Goal: Complete application form

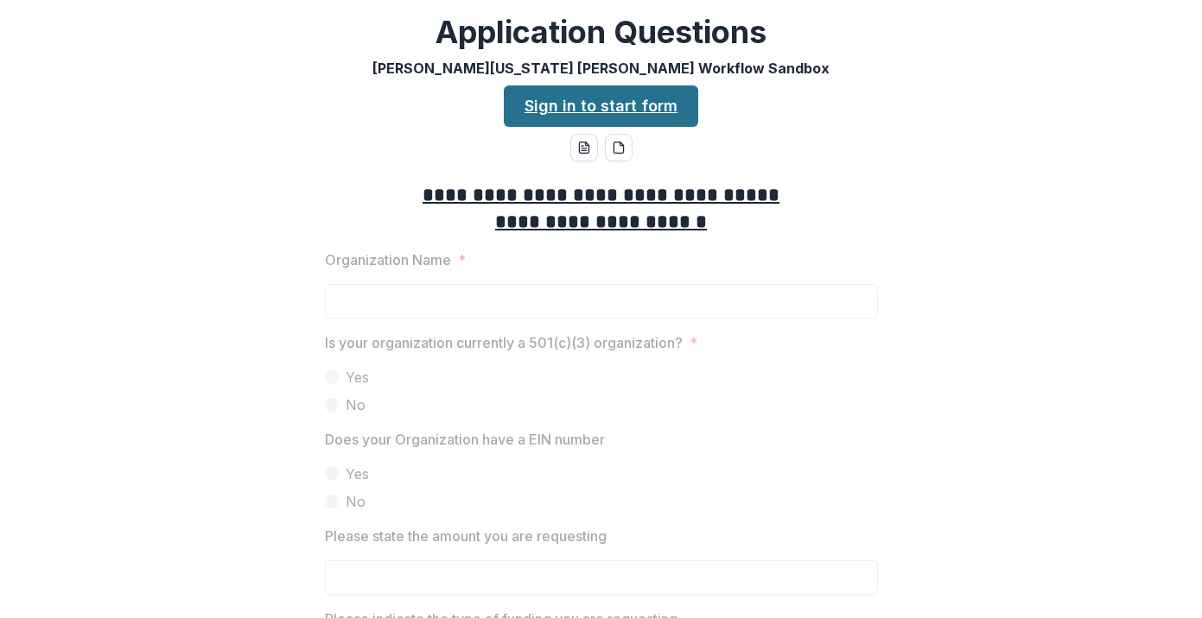
click at [618, 110] on link "Sign in to start form" at bounding box center [601, 106] width 194 height 41
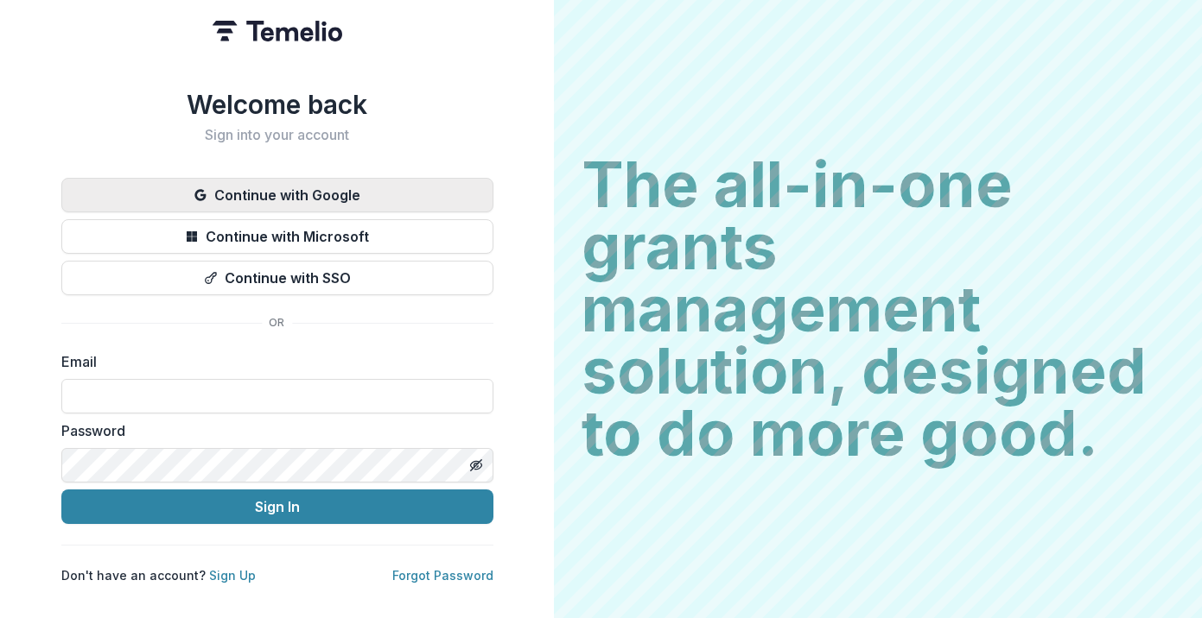
click at [278, 200] on button "Continue with Google" at bounding box center [277, 195] width 432 height 35
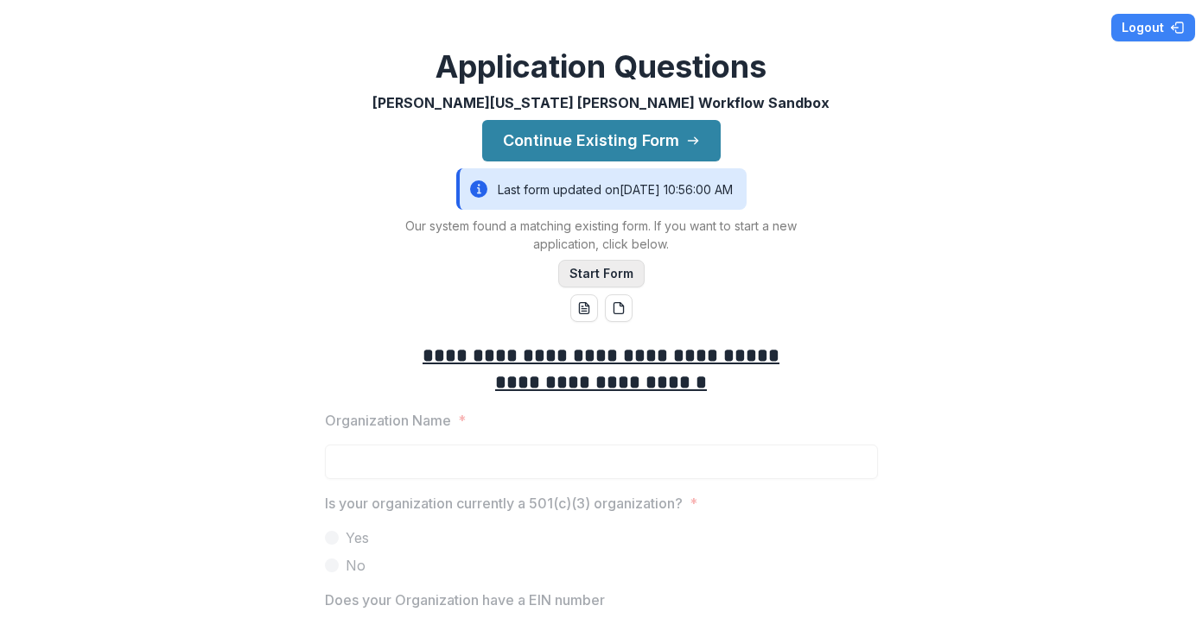
click at [605, 282] on button "Start Form" at bounding box center [601, 274] width 86 height 28
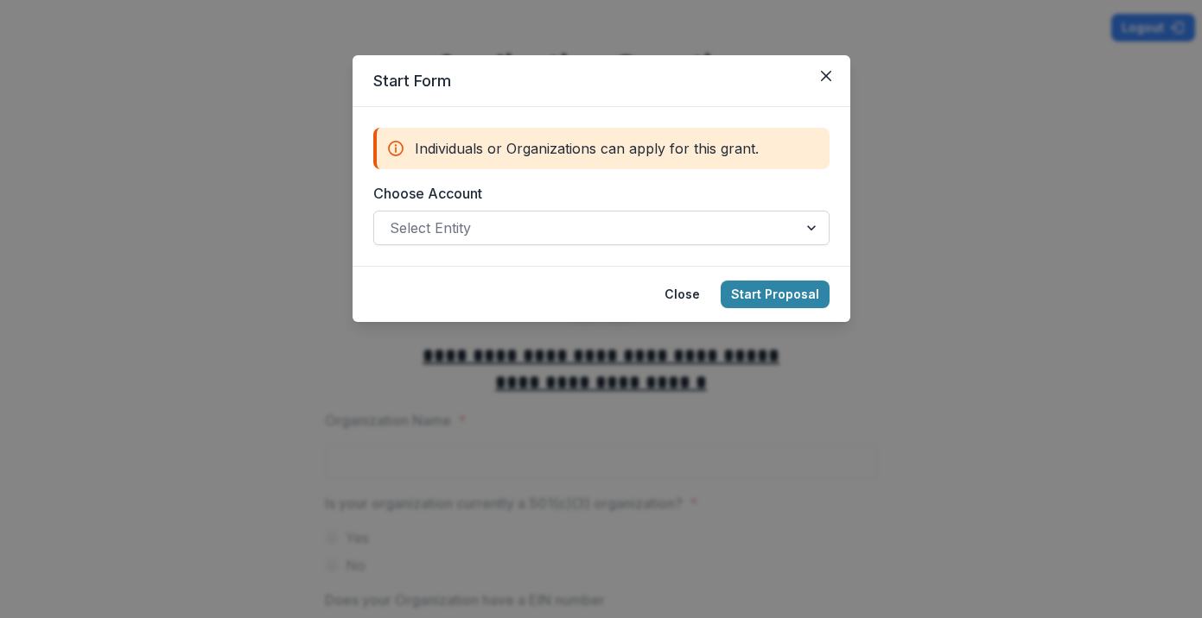
click at [600, 226] on div at bounding box center [586, 228] width 392 height 24
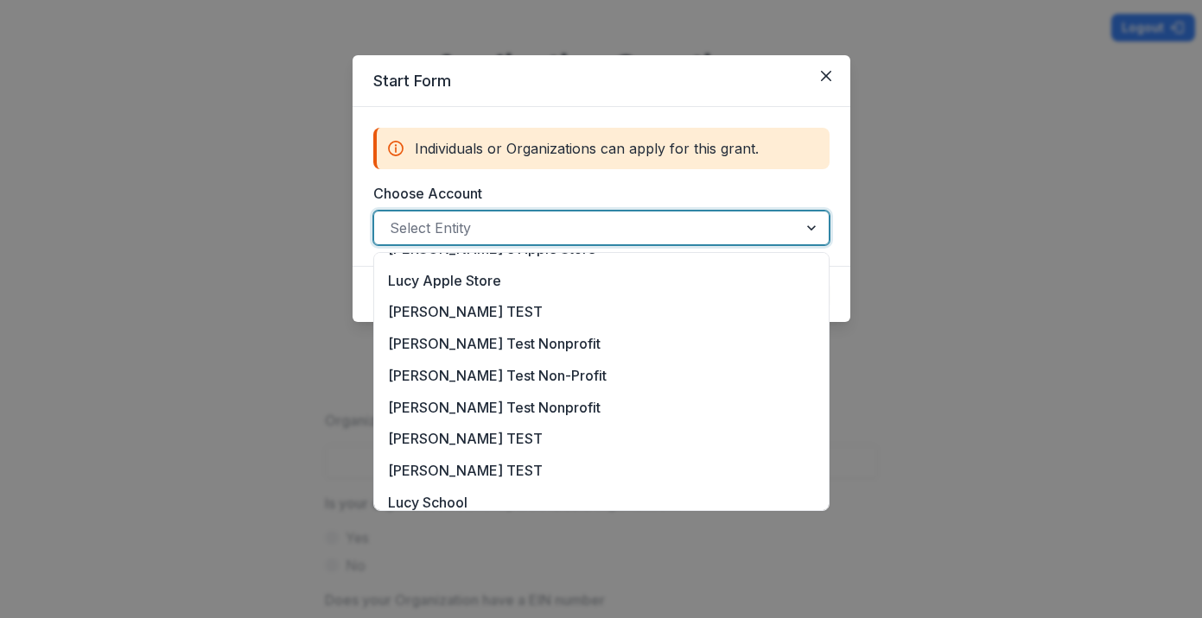
scroll to position [544, 0]
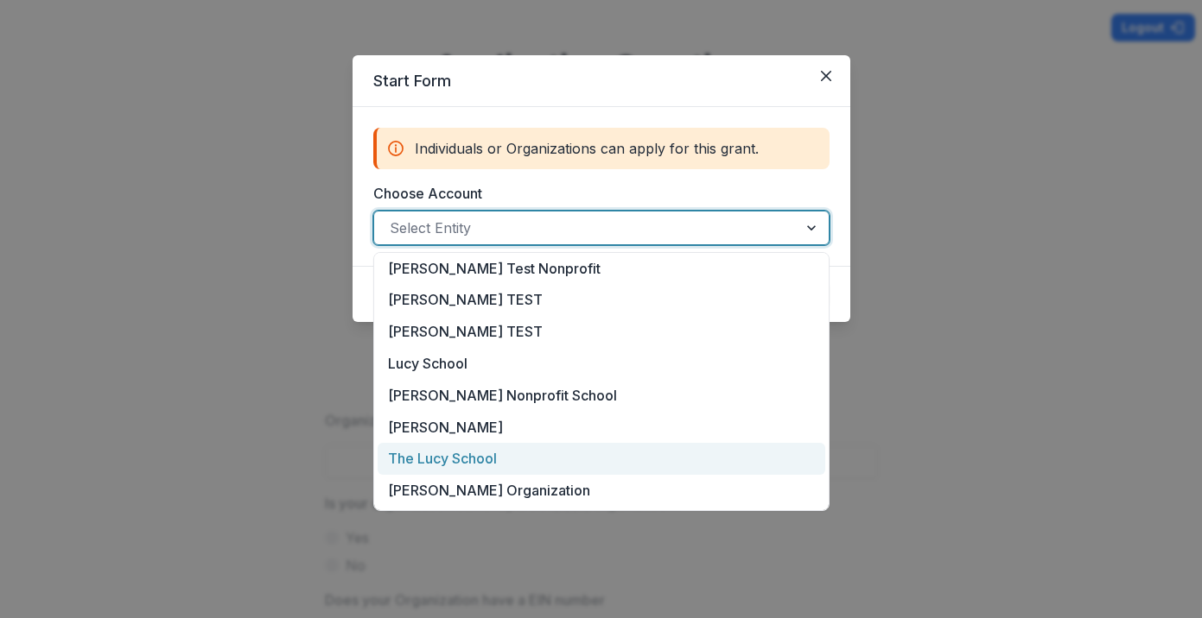
click at [542, 456] on div "The Lucy School" at bounding box center [600, 459] width 447 height 32
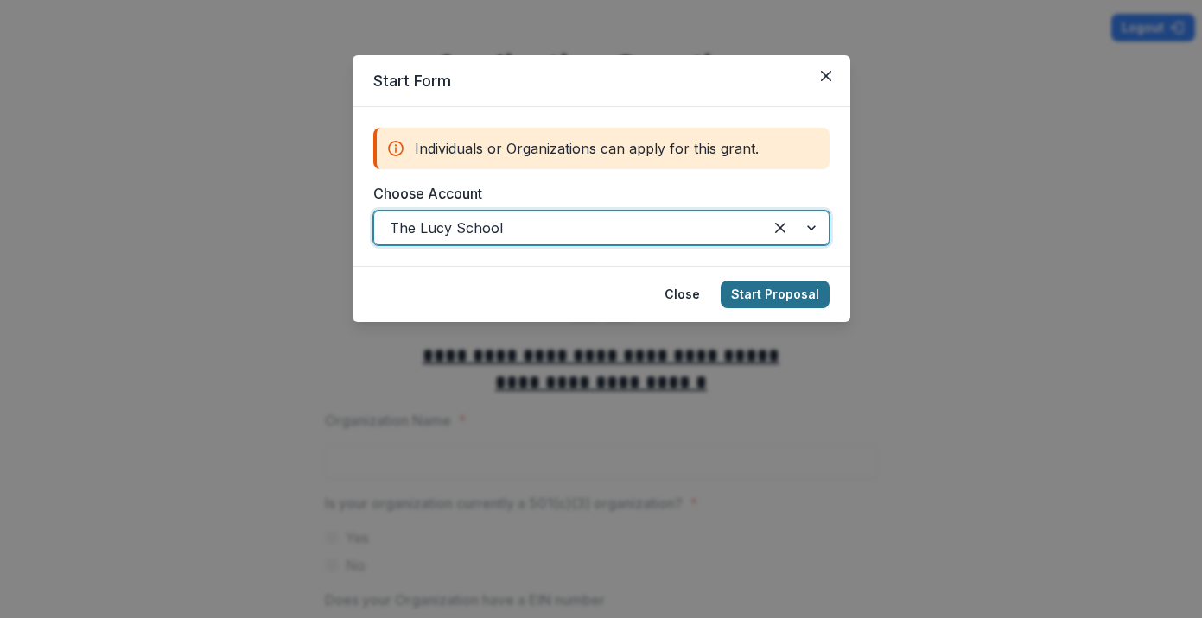
click at [783, 296] on button "Start Proposal" at bounding box center [774, 295] width 109 height 28
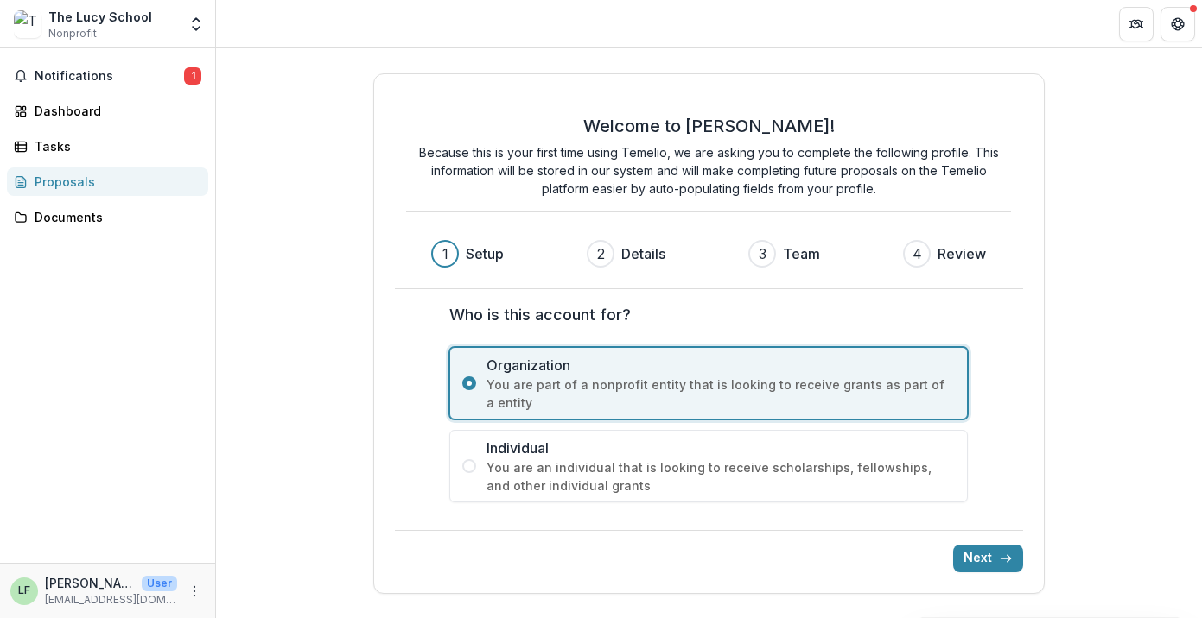
click at [689, 390] on span "You are part of a nonprofit entity that is looking to receive grants as part of…" at bounding box center [720, 394] width 468 height 36
click at [982, 564] on button "Next" at bounding box center [988, 559] width 70 height 28
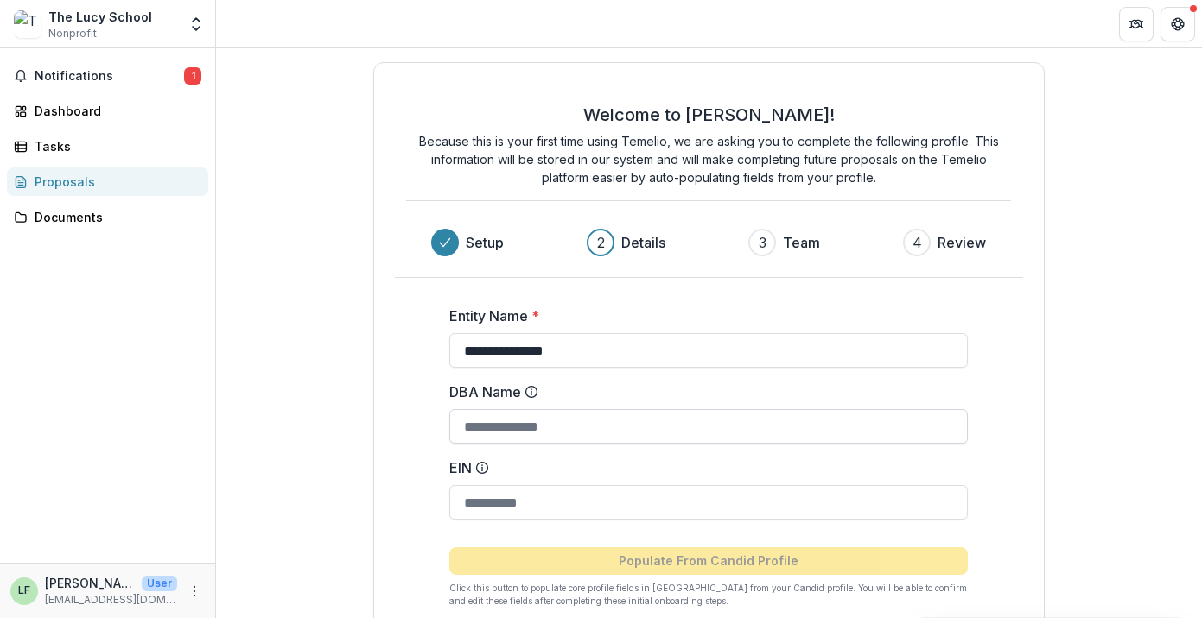
scroll to position [95, 0]
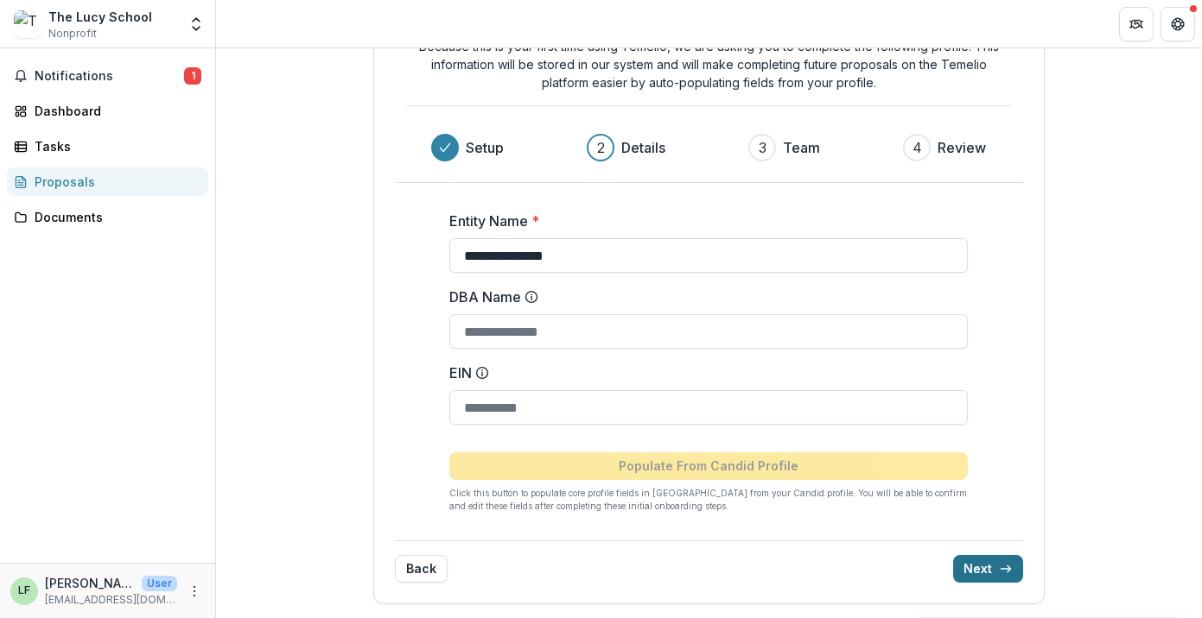
click at [1006, 572] on polyline "submit" at bounding box center [1007, 569] width 3 height 7
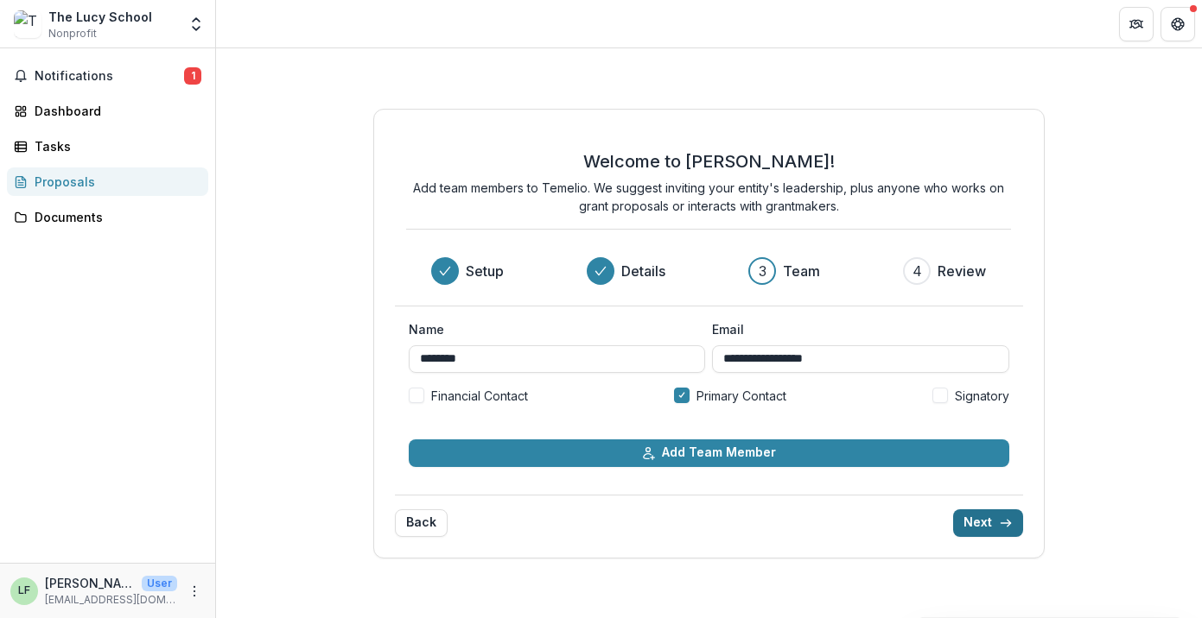
click at [1002, 572] on div "**********" at bounding box center [709, 333] width 986 height 570
click at [975, 518] on button "Next" at bounding box center [988, 524] width 70 height 28
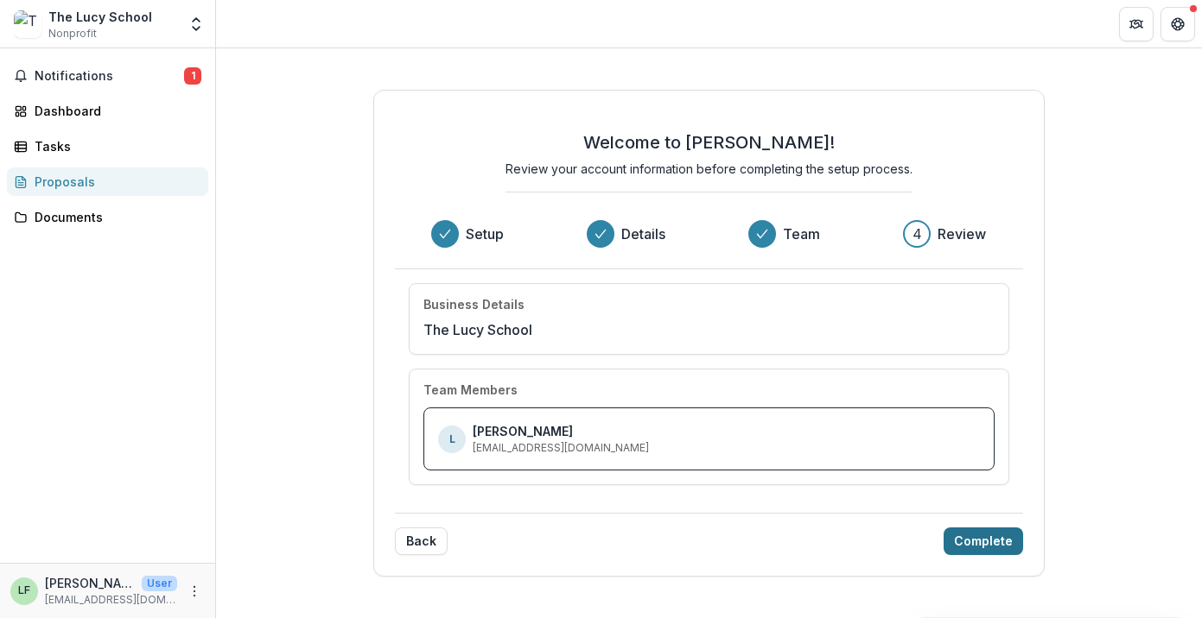
click at [990, 549] on button "Complete" at bounding box center [982, 542] width 79 height 28
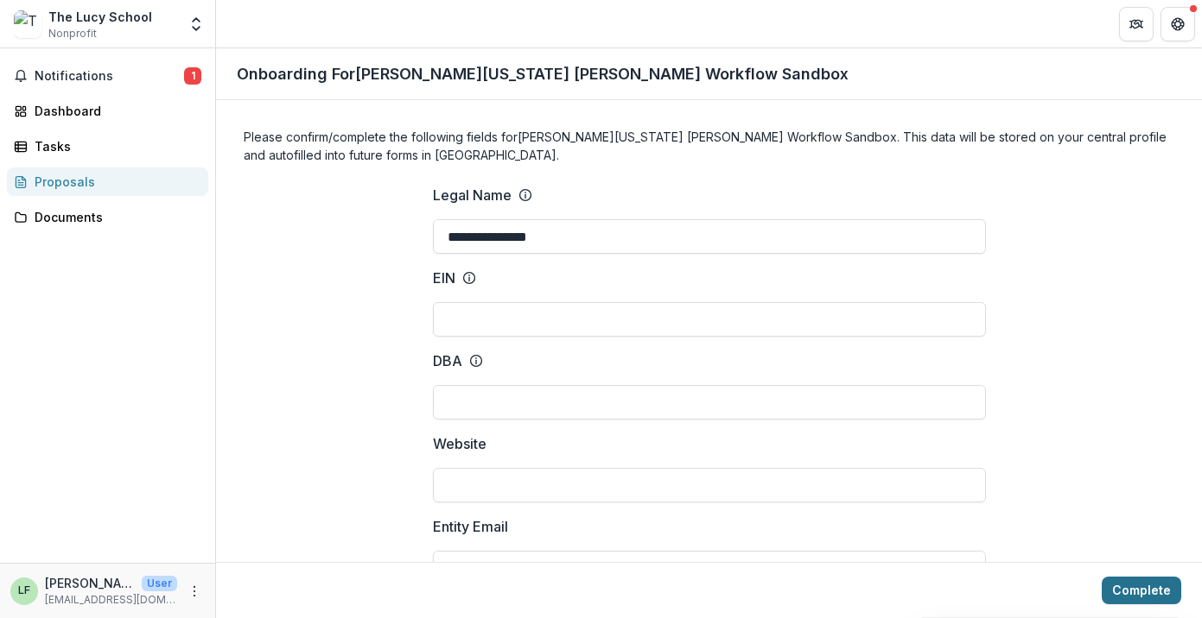
click at [1151, 593] on button "Complete" at bounding box center [1140, 591] width 79 height 28
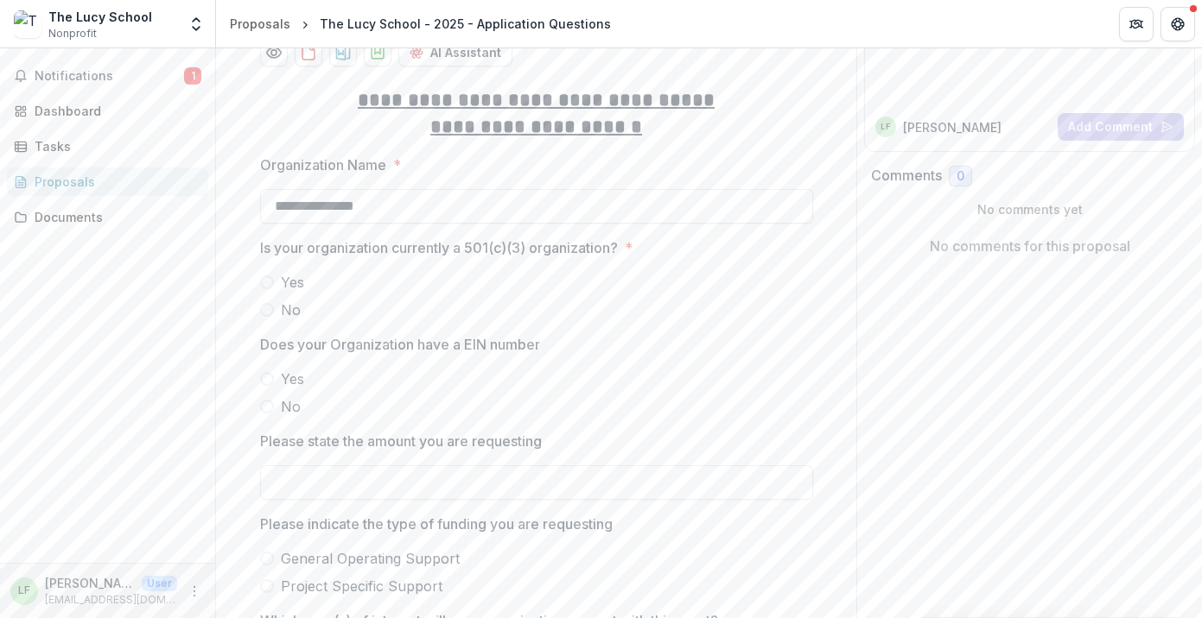
scroll to position [244, 0]
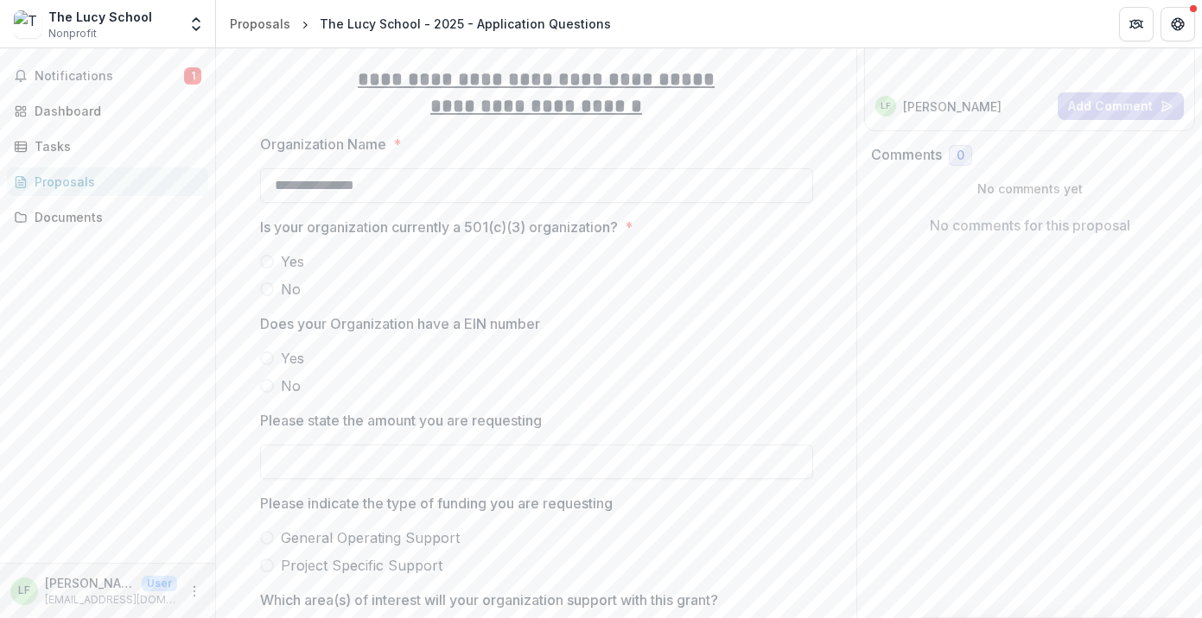
click at [283, 272] on div "Yes No" at bounding box center [536, 275] width 553 height 48
click at [289, 257] on span "Yes" at bounding box center [292, 261] width 23 height 21
click at [289, 354] on span "Yes" at bounding box center [292, 358] width 23 height 21
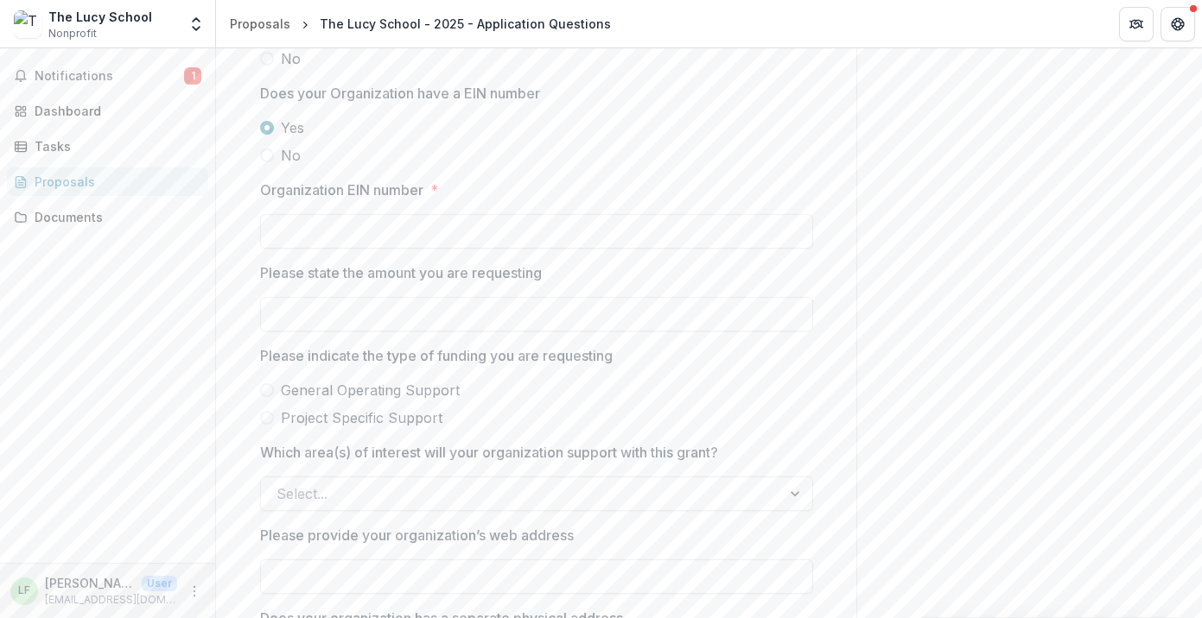
scroll to position [0, 0]
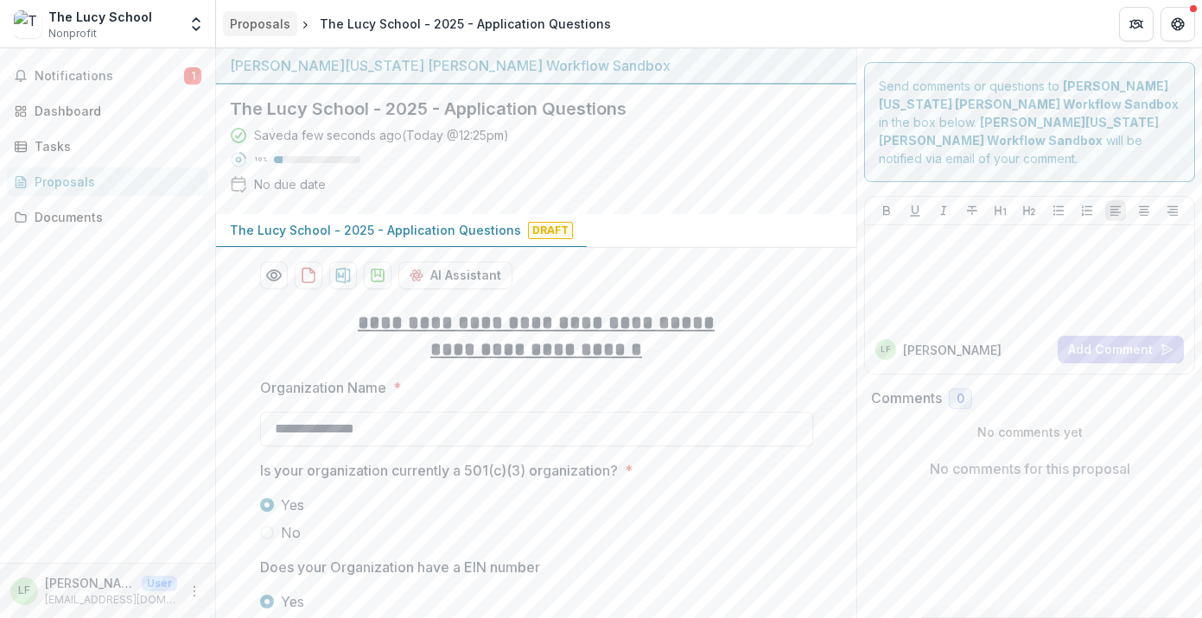
click at [270, 29] on div "Proposals" at bounding box center [260, 24] width 60 height 18
